Goal: Transaction & Acquisition: Purchase product/service

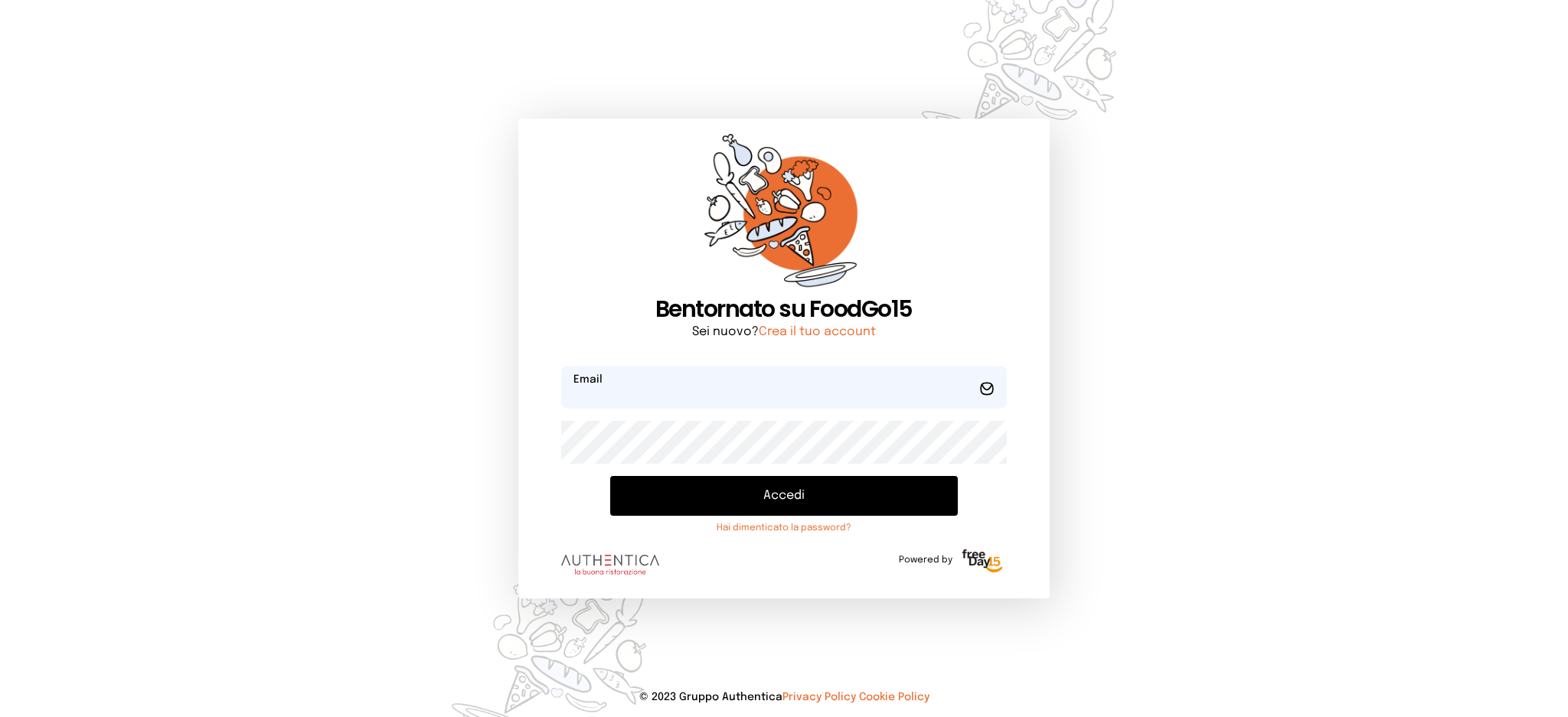
type input "**********"
click at [717, 507] on button "Accedi" at bounding box center [784, 496] width 347 height 39
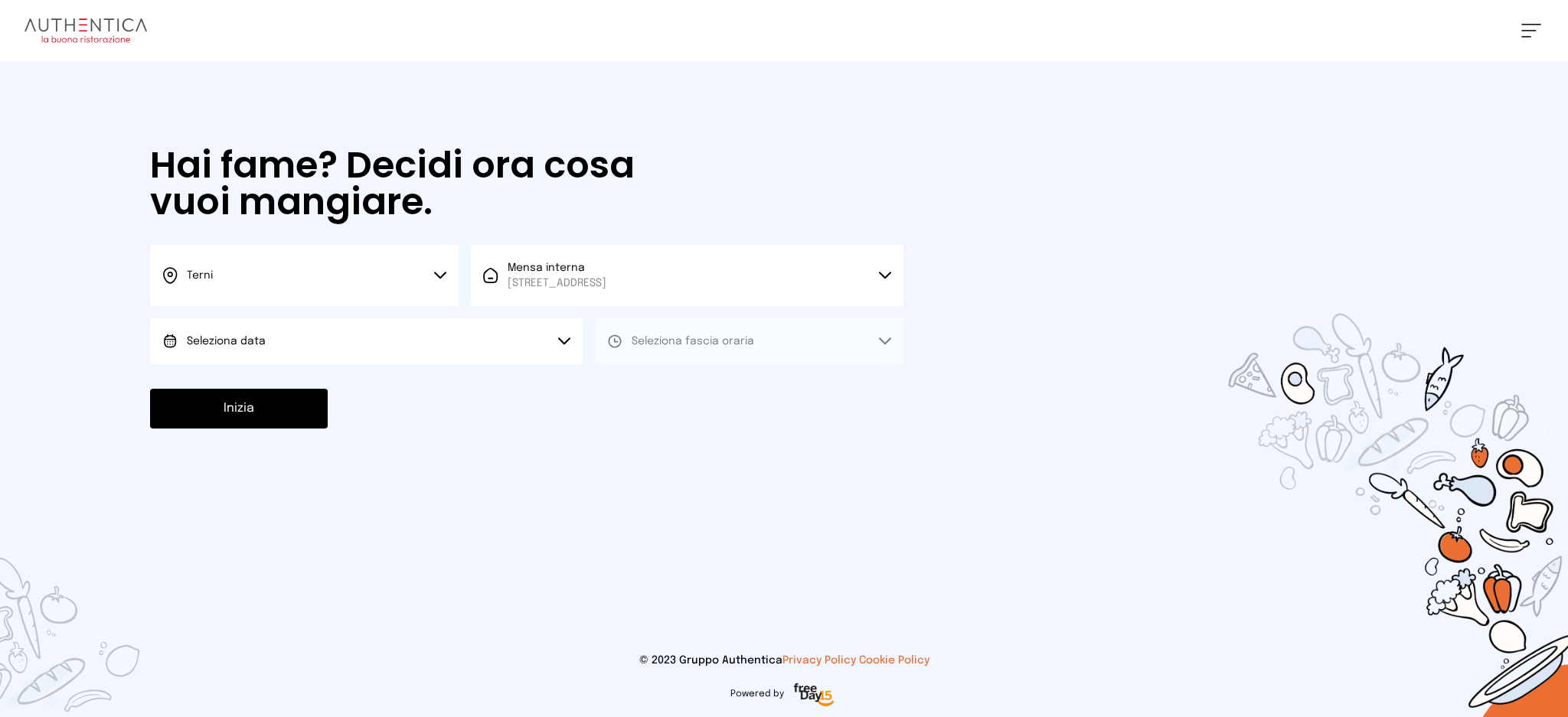
click at [332, 315] on div "Terni Scegli la città Terni Mensa interna Viale dello Stadio, 77, 05100 Terni T…" at bounding box center [527, 305] width 754 height 119
click at [339, 330] on button "Seleziona data" at bounding box center [366, 342] width 432 height 46
click at [365, 389] on li "[DATE], [DATE]" at bounding box center [366, 384] width 432 height 39
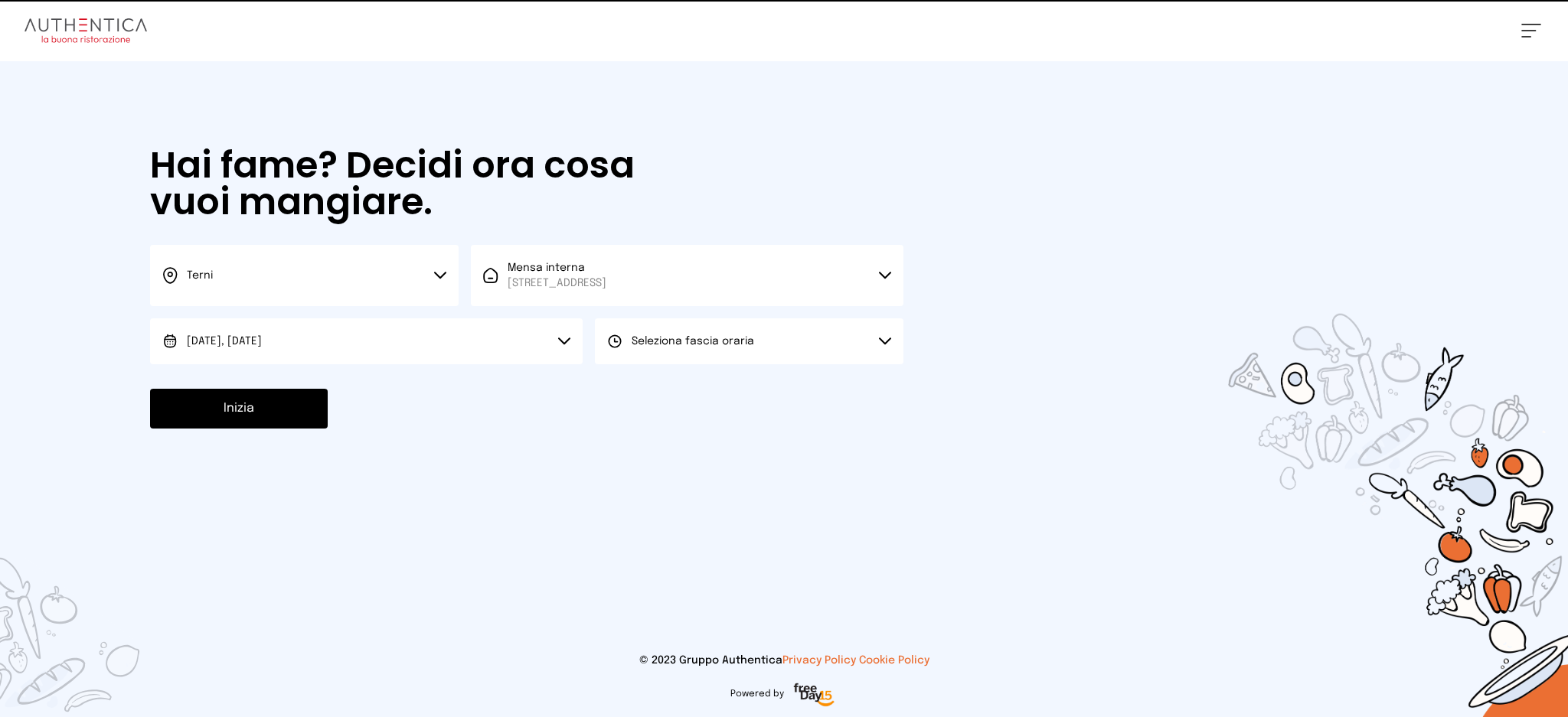
click at [848, 365] on div "Hai fame? Decidi ora cosa vuoi mangiare. Terni Scegli la città Terni Mensa inte…" at bounding box center [527, 288] width 784 height 453
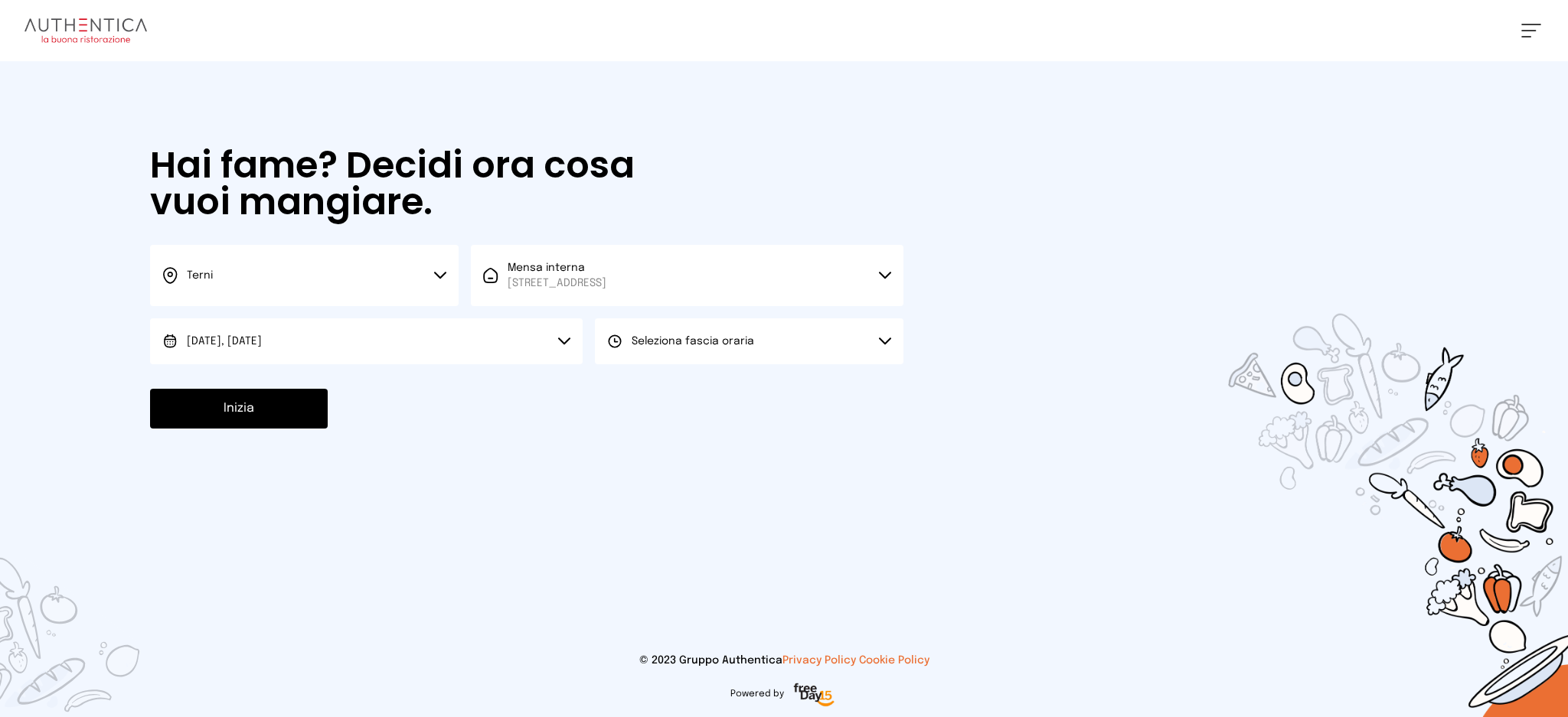
drag, startPoint x: 833, startPoint y: 347, endPoint x: 790, endPoint y: 392, distance: 62.2
click at [832, 347] on button "Seleziona fascia oraria" at bounding box center [749, 342] width 309 height 46
click at [765, 394] on li "Pranzo" at bounding box center [749, 384] width 309 height 39
click at [192, 417] on button "Inizia" at bounding box center [239, 408] width 178 height 39
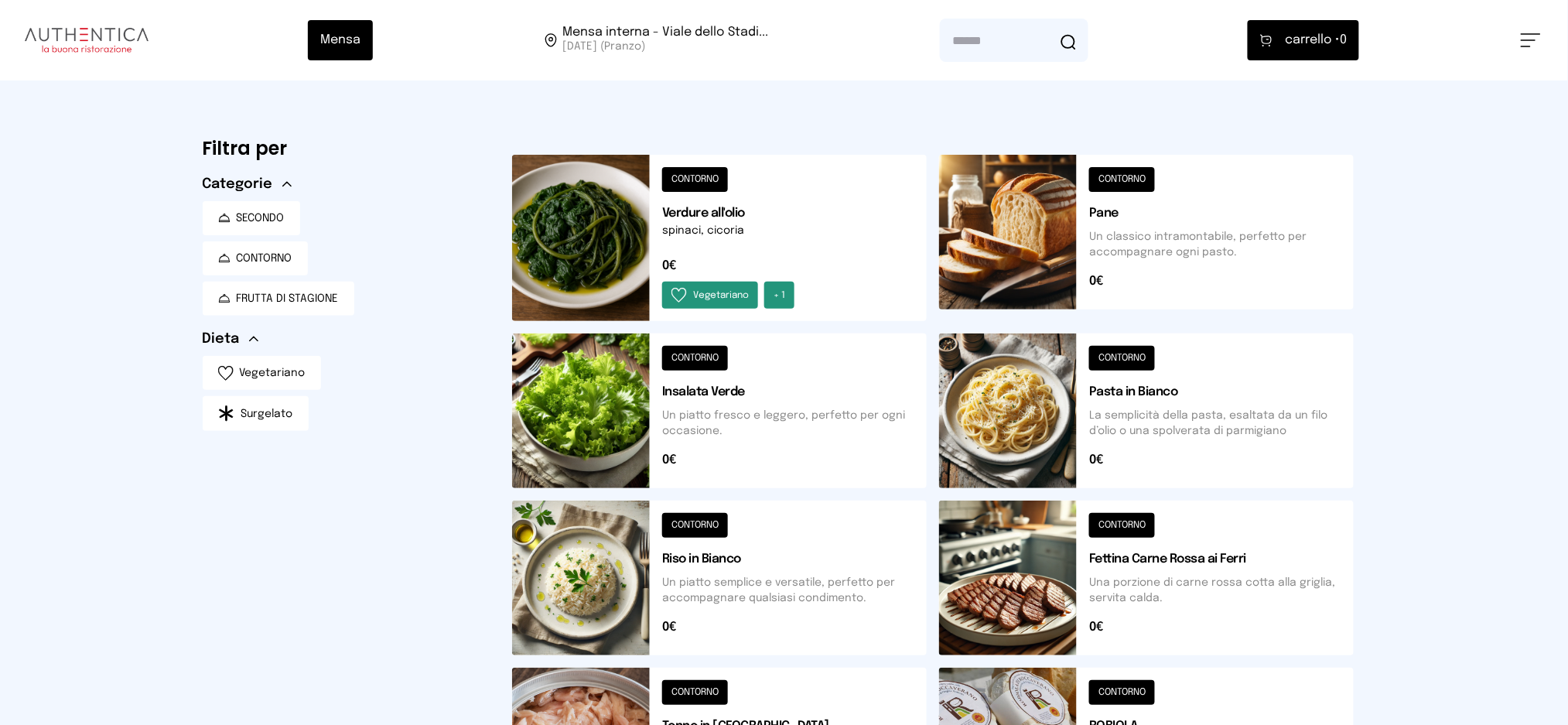
click at [1133, 398] on button at bounding box center [1147, 411] width 414 height 155
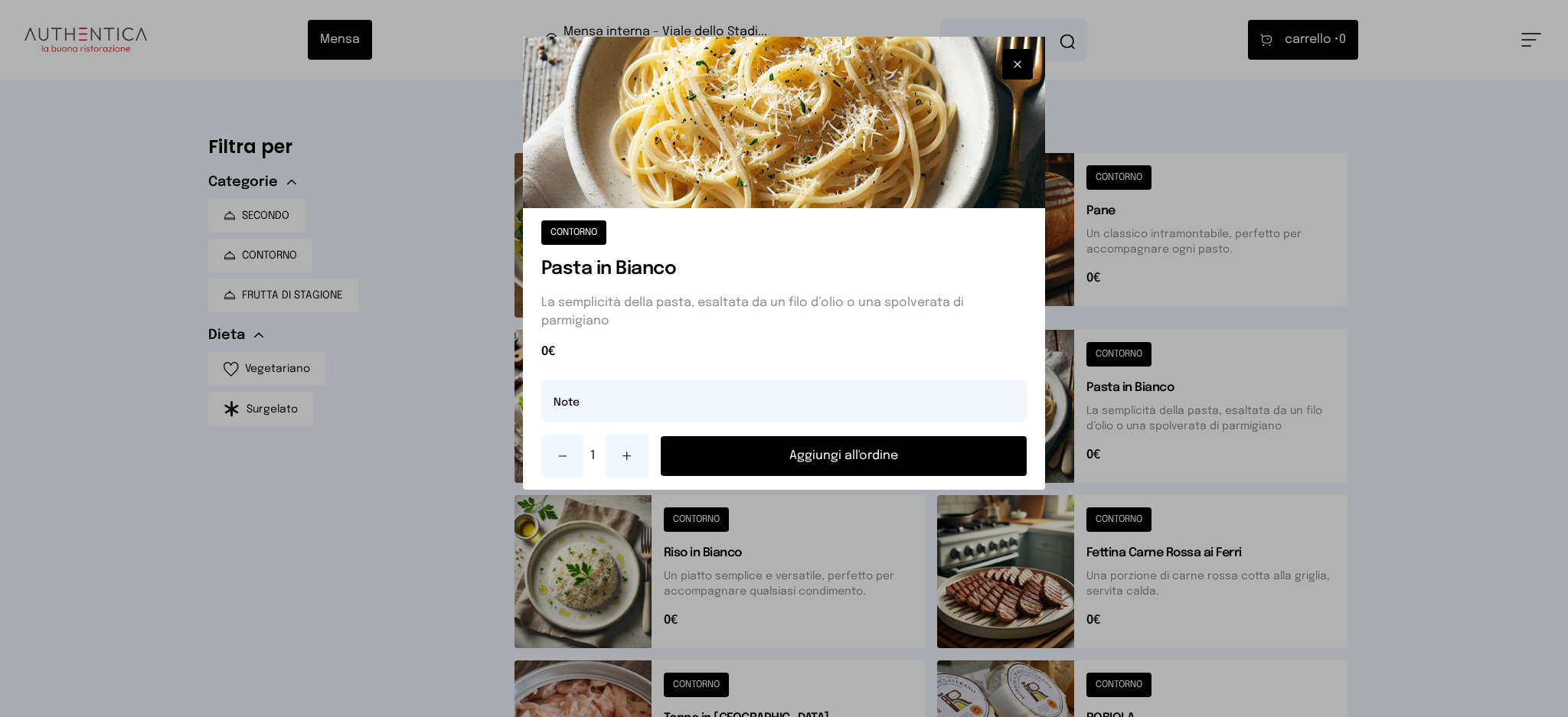
click at [887, 452] on button "Aggiungi all'ordine" at bounding box center [843, 455] width 367 height 39
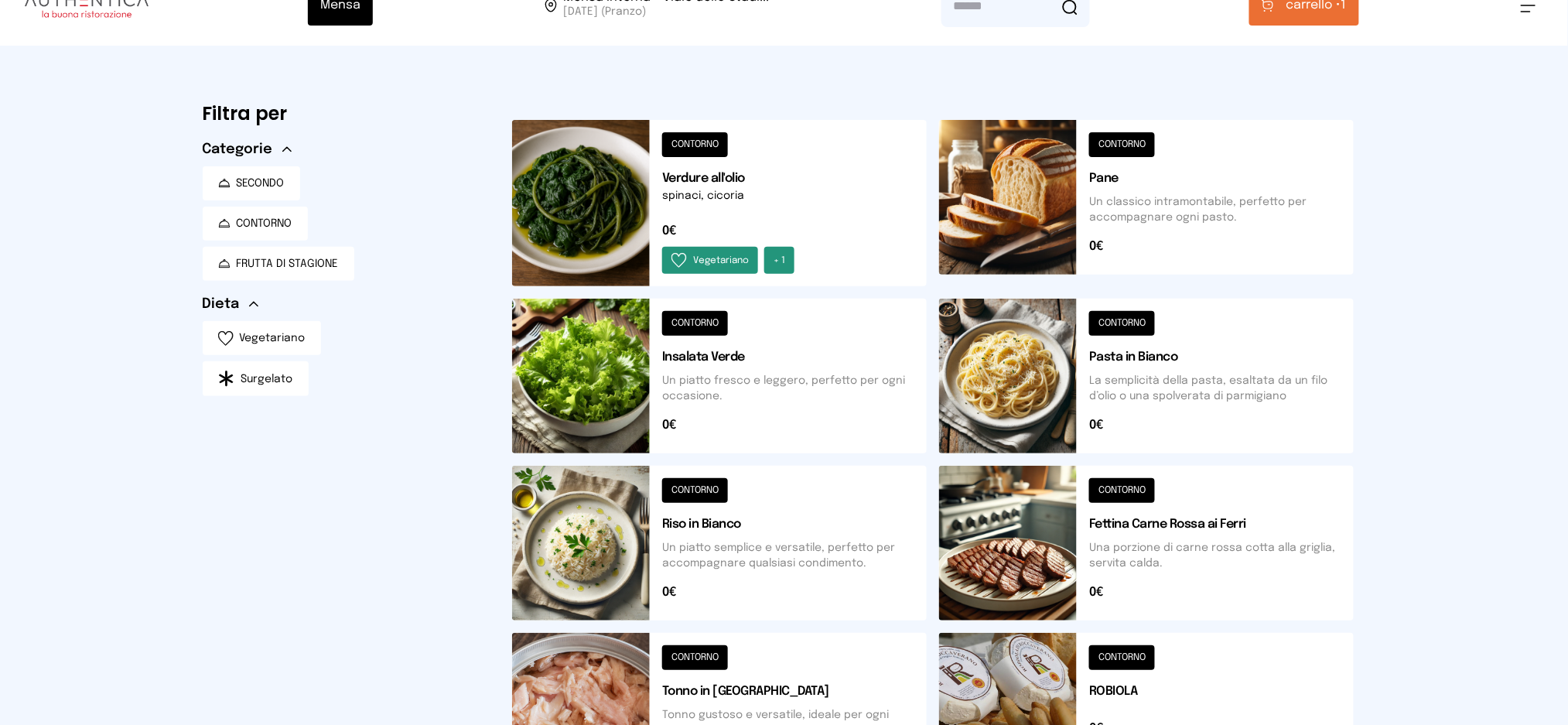
scroll to position [344, 0]
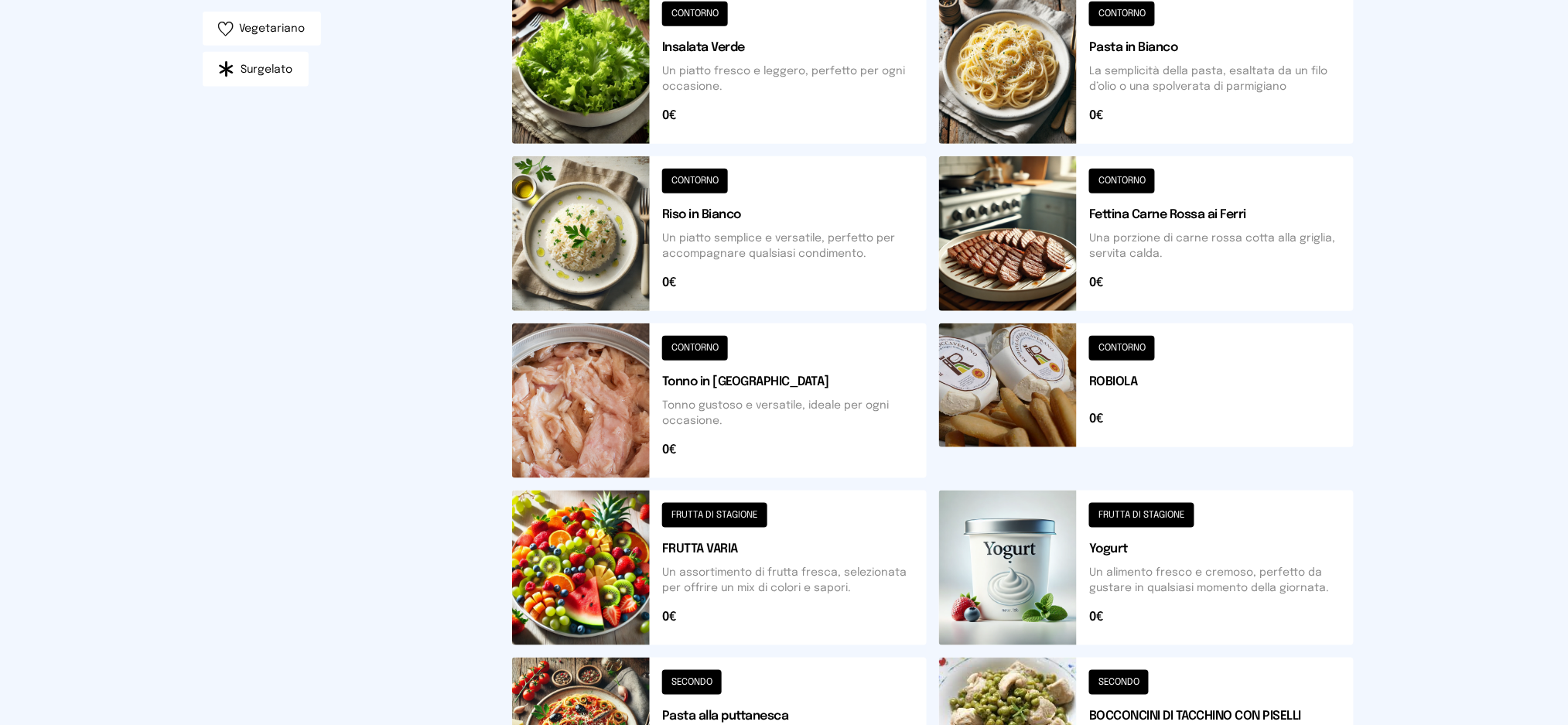
click at [1207, 591] on button at bounding box center [1147, 567] width 414 height 155
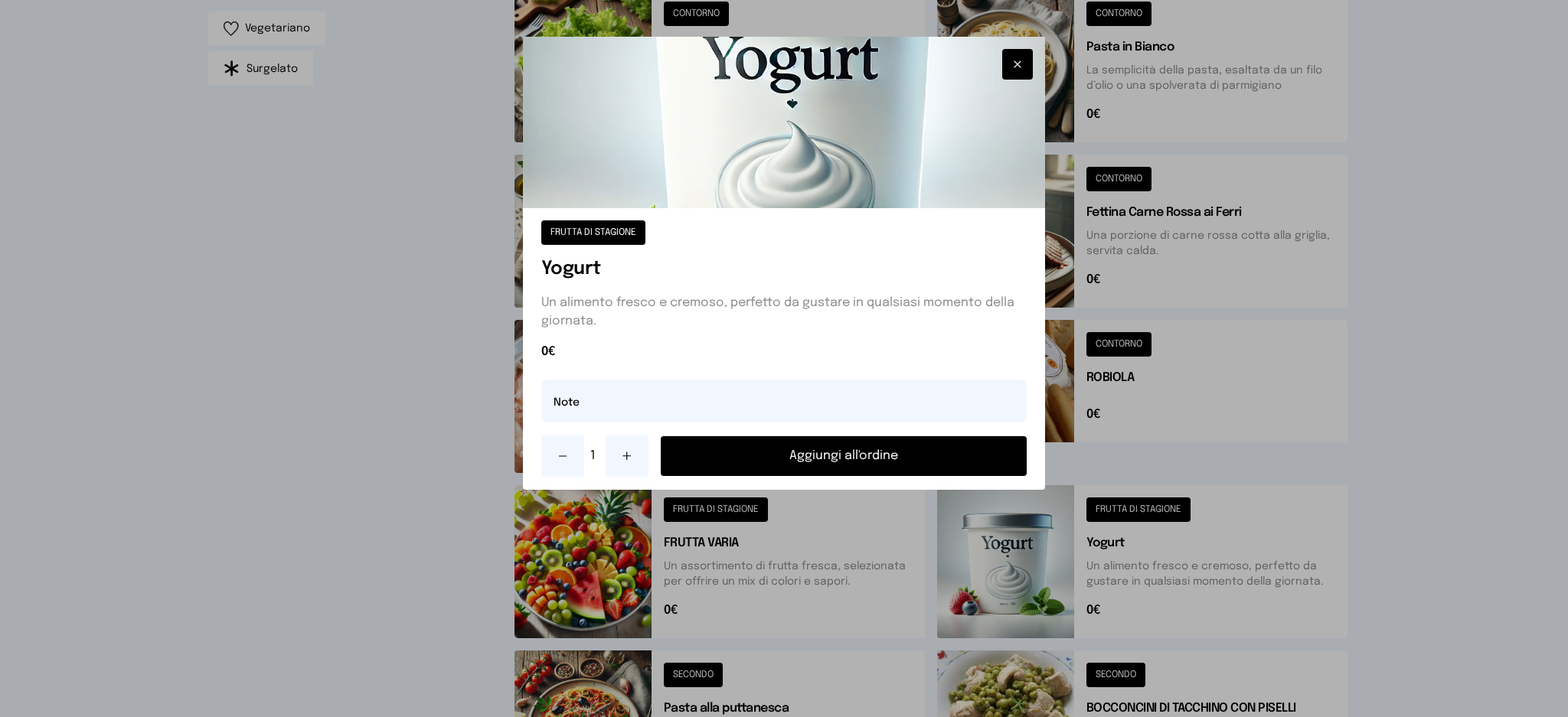
click at [1022, 58] on icon "button" at bounding box center [1017, 64] width 13 height 15
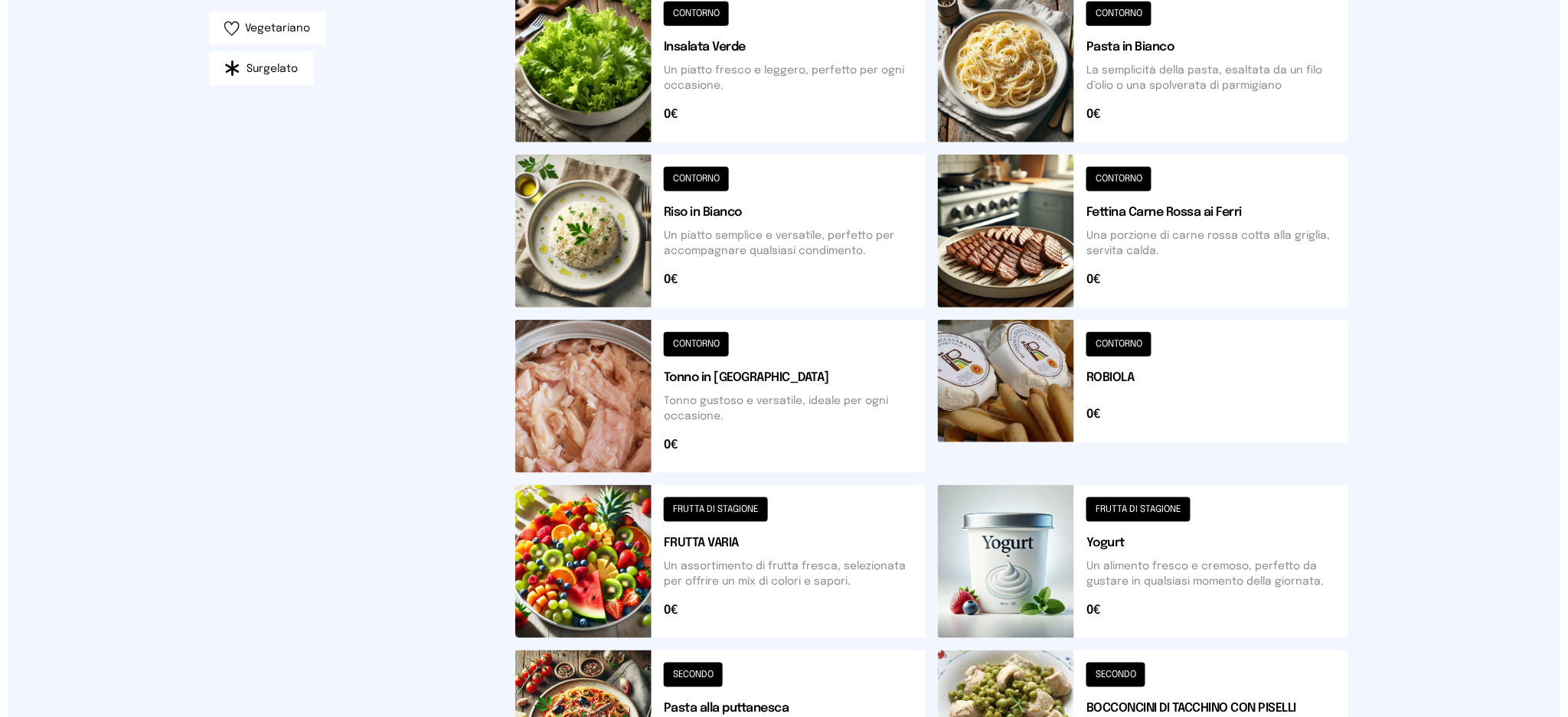
scroll to position [0, 0]
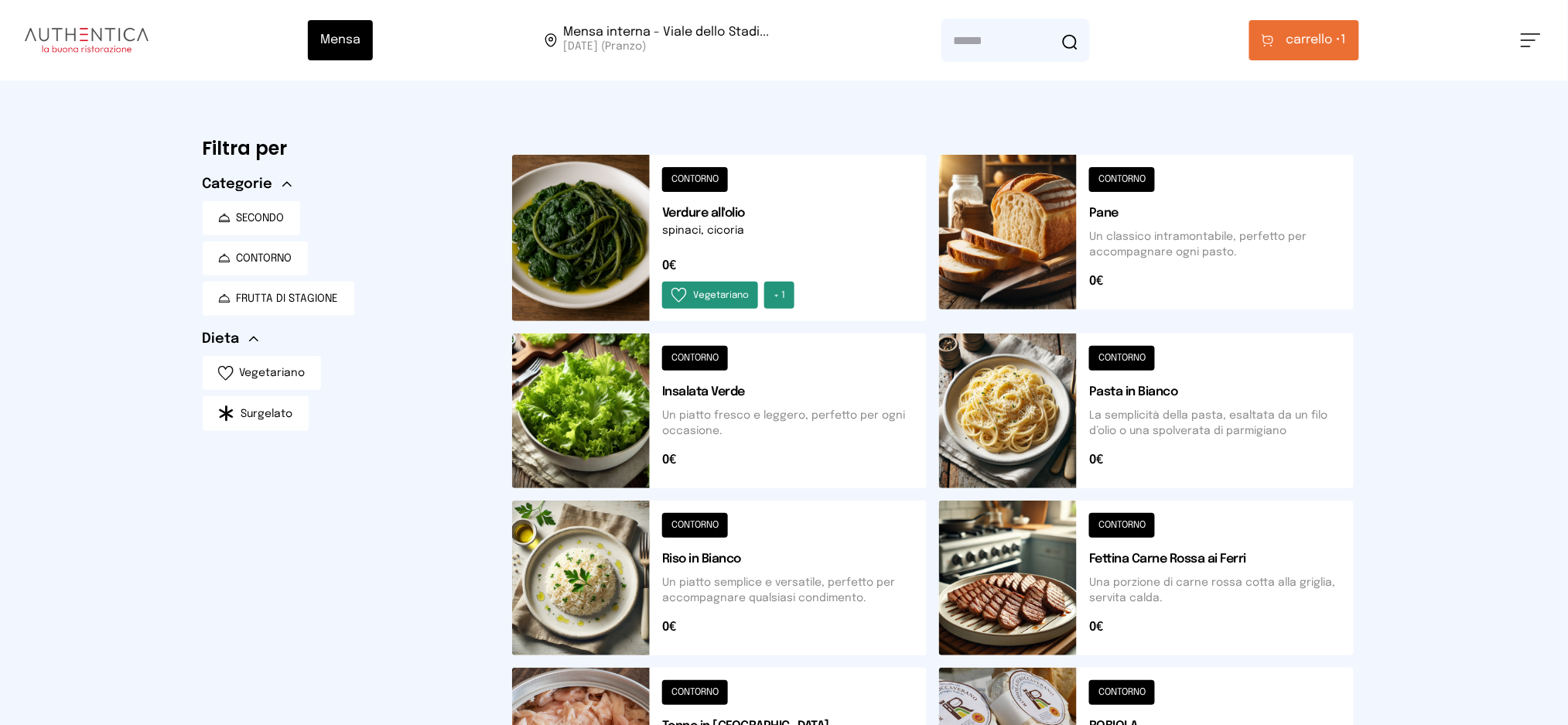
click at [1340, 41] on span "carrello •" at bounding box center [1314, 40] width 54 height 18
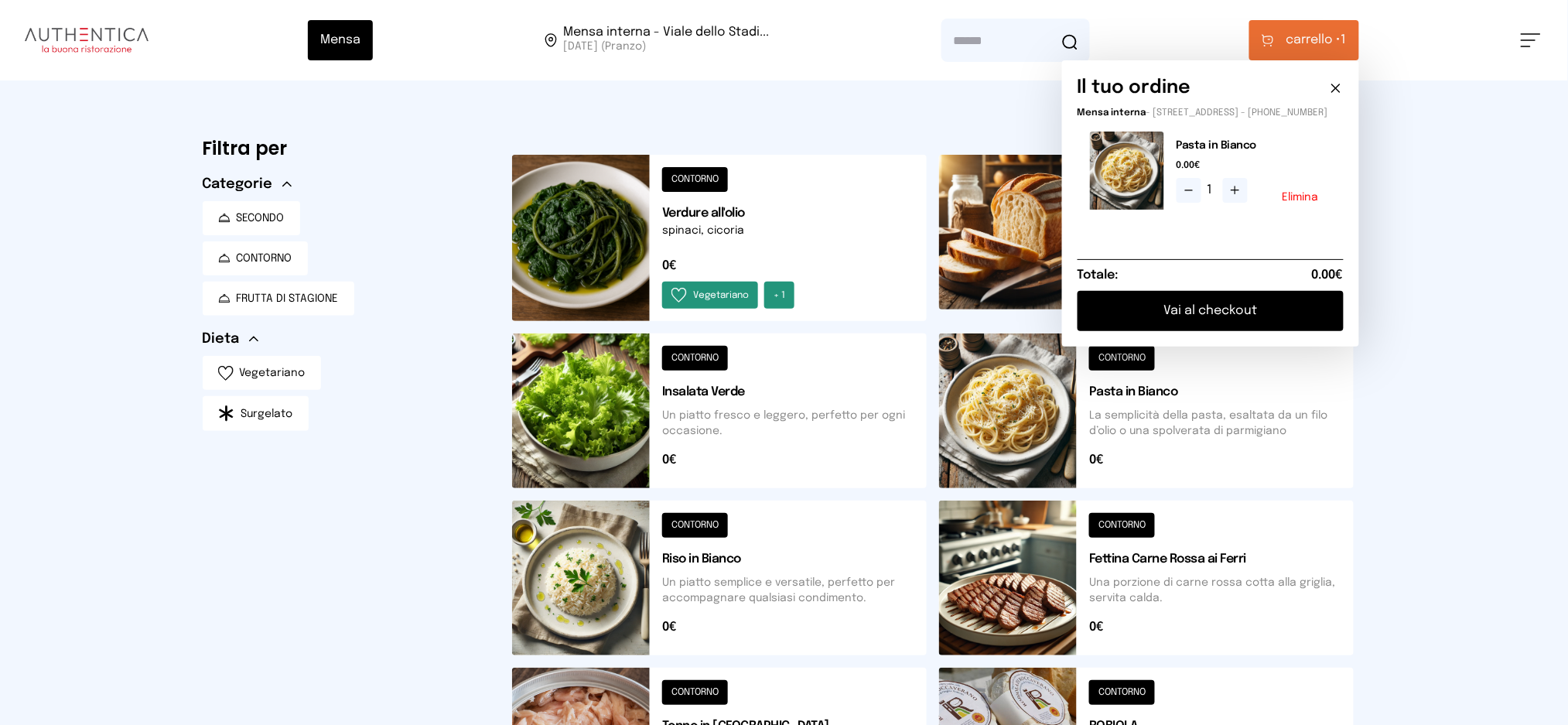
click at [1224, 312] on button "Vai al checkout" at bounding box center [1211, 310] width 267 height 40
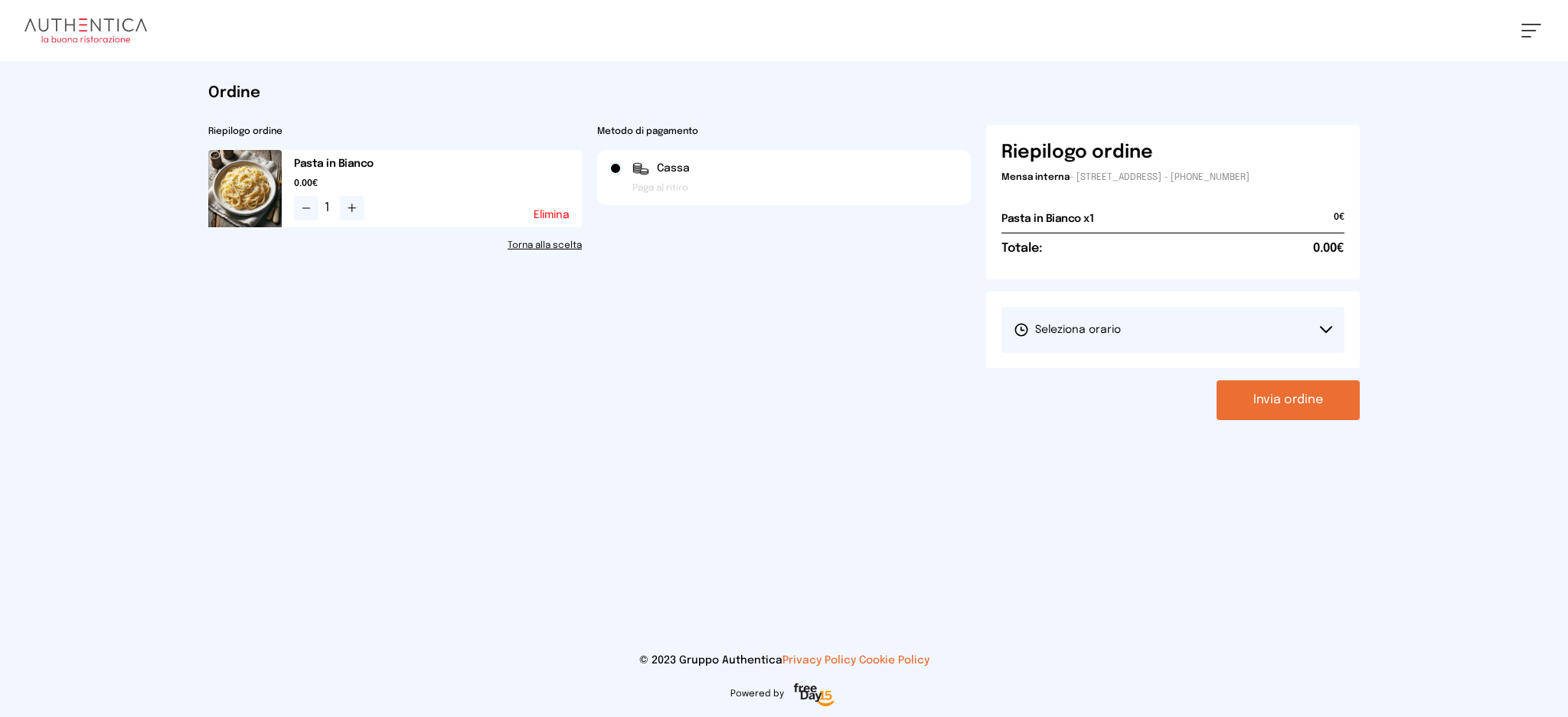
click at [1103, 332] on span "Seleziona orario" at bounding box center [1067, 330] width 107 height 15
click at [1091, 377] on span "1° Turno (13:00 - 15:00)" at bounding box center [1071, 372] width 116 height 15
click at [1314, 416] on button "Invia ordine" at bounding box center [1288, 399] width 143 height 39
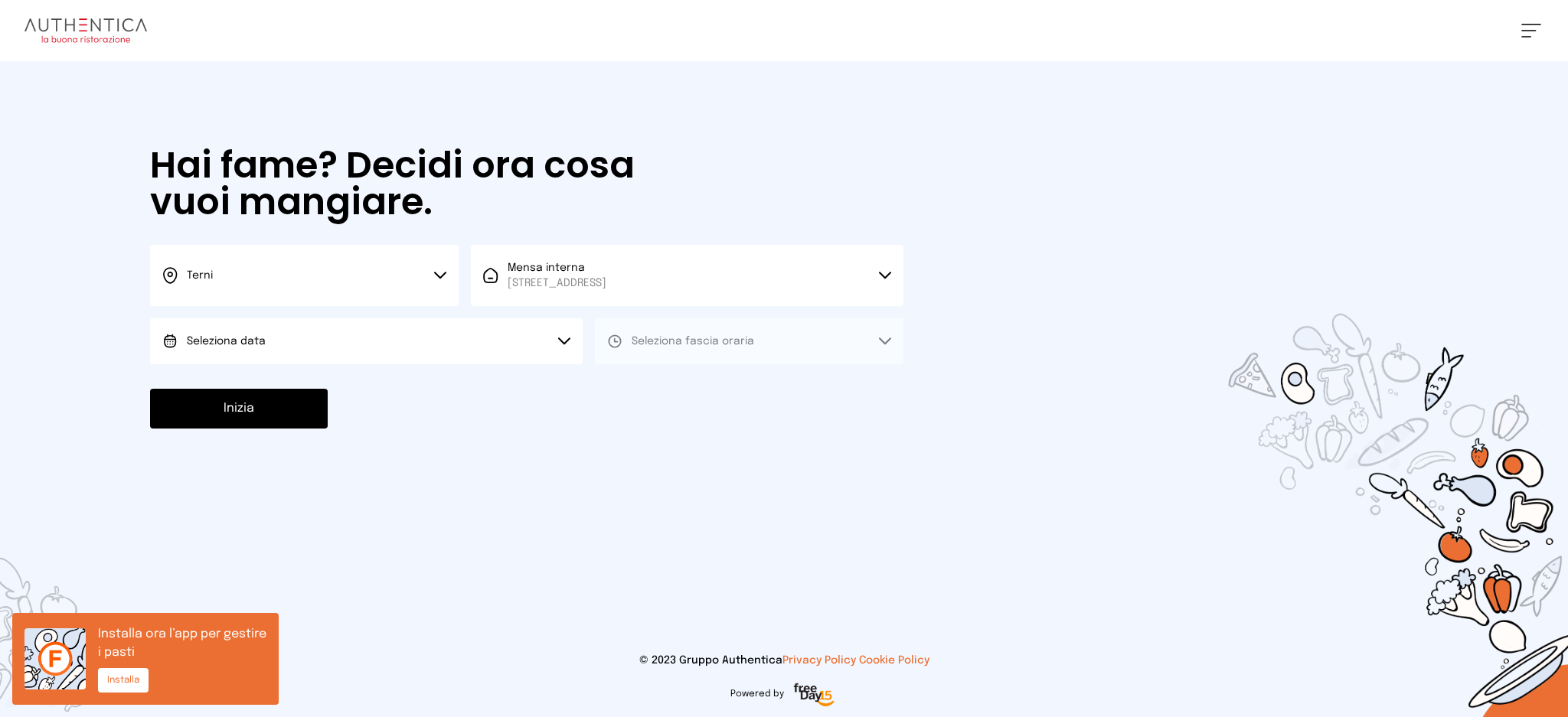
click at [457, 339] on button "Seleziona data" at bounding box center [366, 342] width 432 height 46
click at [469, 391] on li "[DATE], [DATE]" at bounding box center [366, 384] width 432 height 39
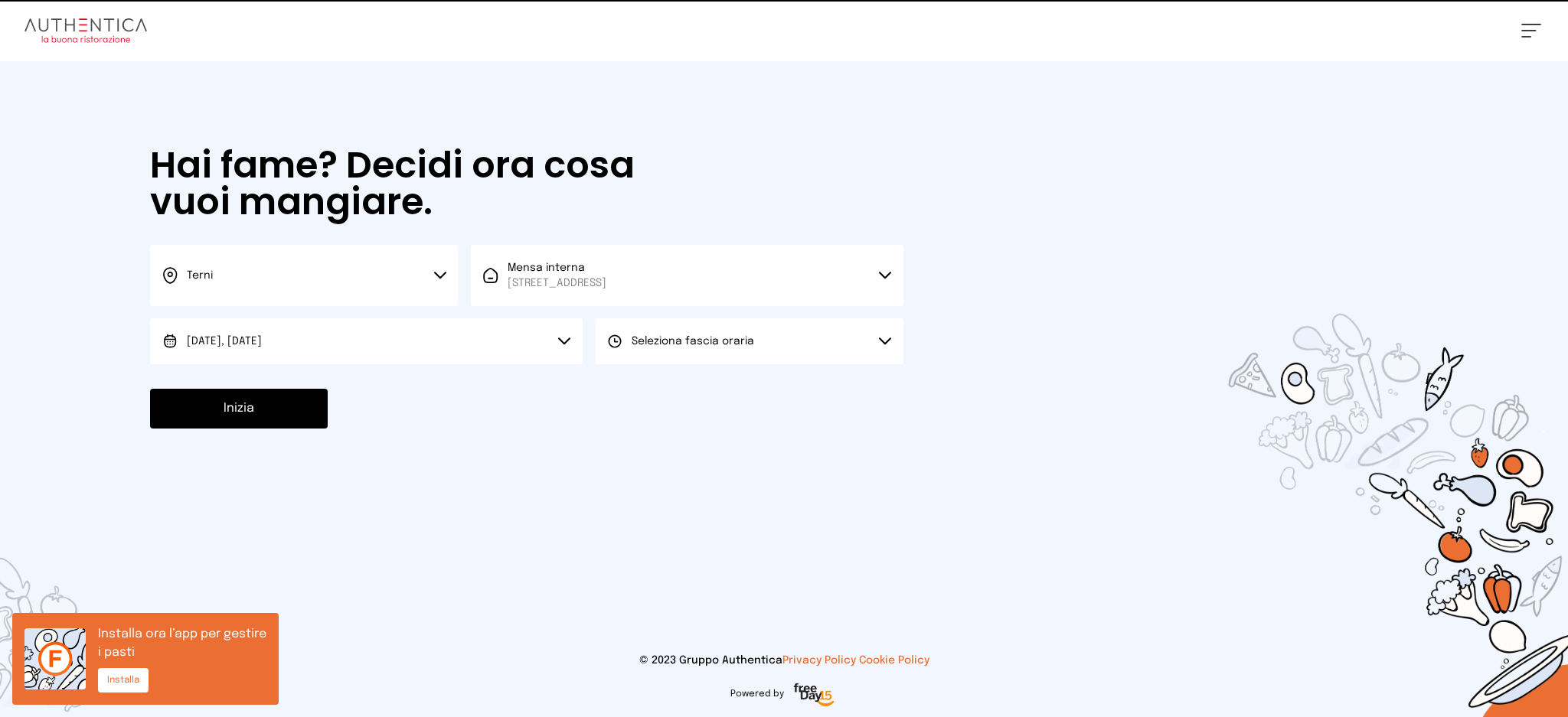
click at [759, 354] on button "Seleziona fascia oraria" at bounding box center [749, 342] width 309 height 46
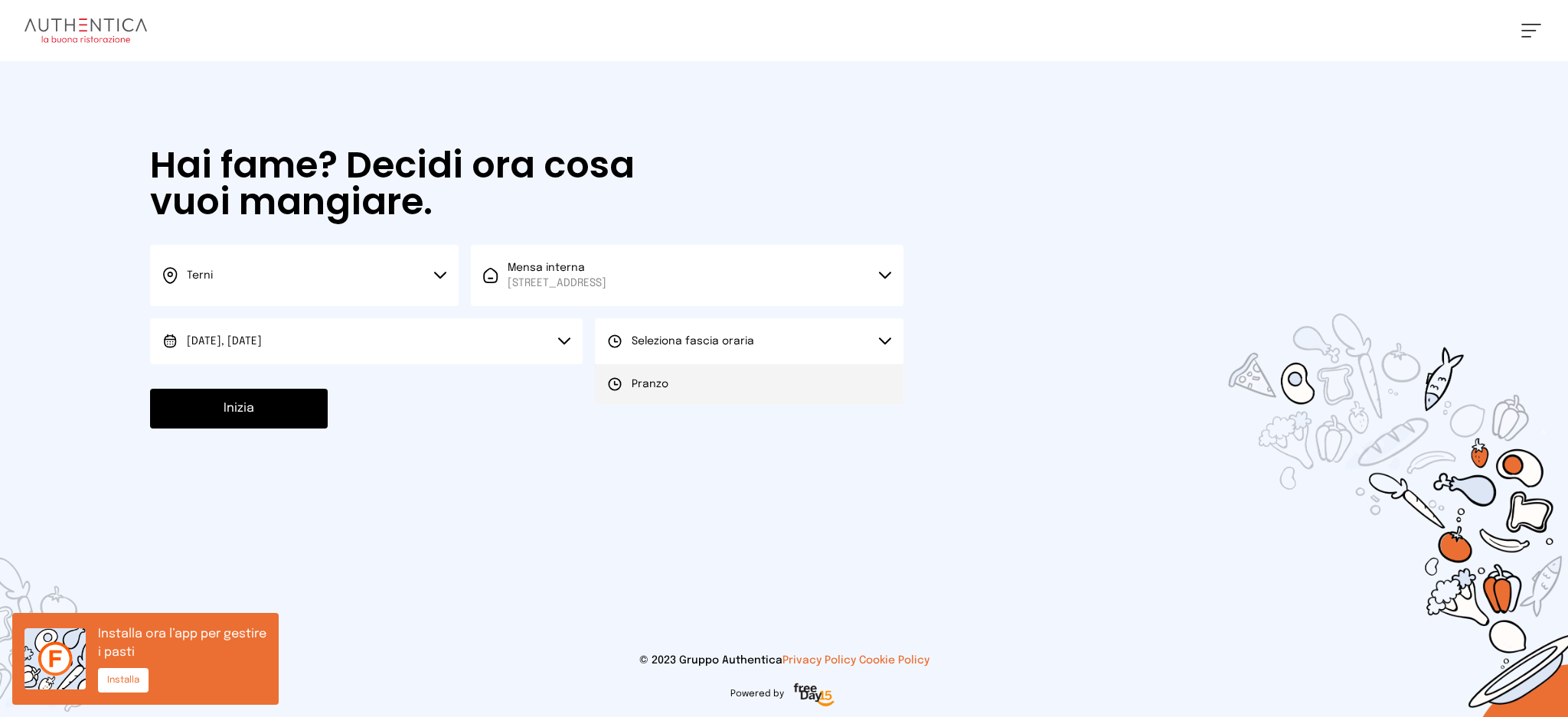
click at [759, 378] on li "Pranzo" at bounding box center [749, 384] width 309 height 39
click at [309, 399] on button "Inizia" at bounding box center [239, 408] width 178 height 39
